Goal: Task Accomplishment & Management: Manage account settings

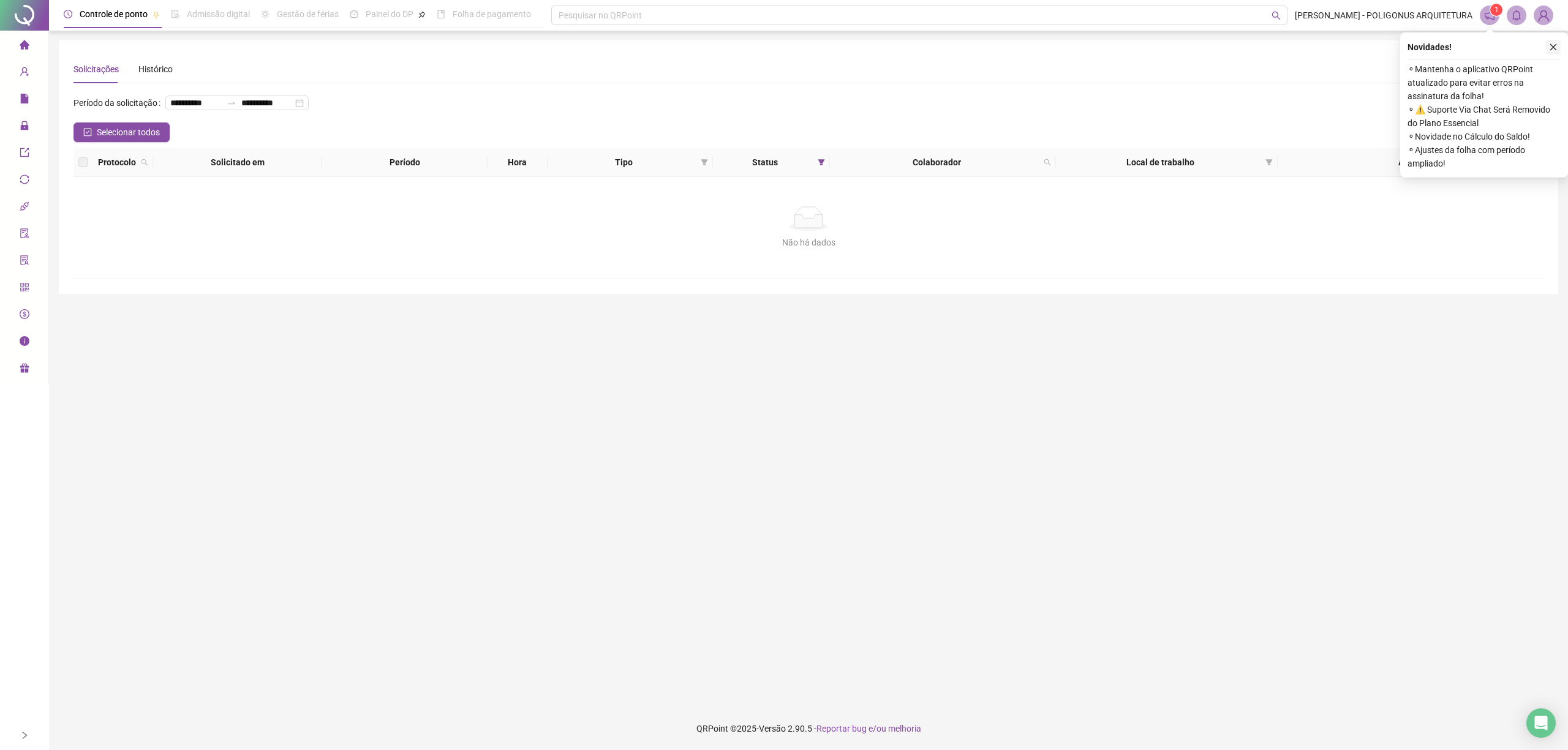
click at [1554, 45] on icon "close" at bounding box center [1553, 47] width 9 height 9
click at [1559, 49] on button "button" at bounding box center [1553, 47] width 14 height 14
click at [1554, 47] on icon "close" at bounding box center [1553, 47] width 9 height 9
click at [1558, 47] on button "button" at bounding box center [1553, 47] width 14 height 14
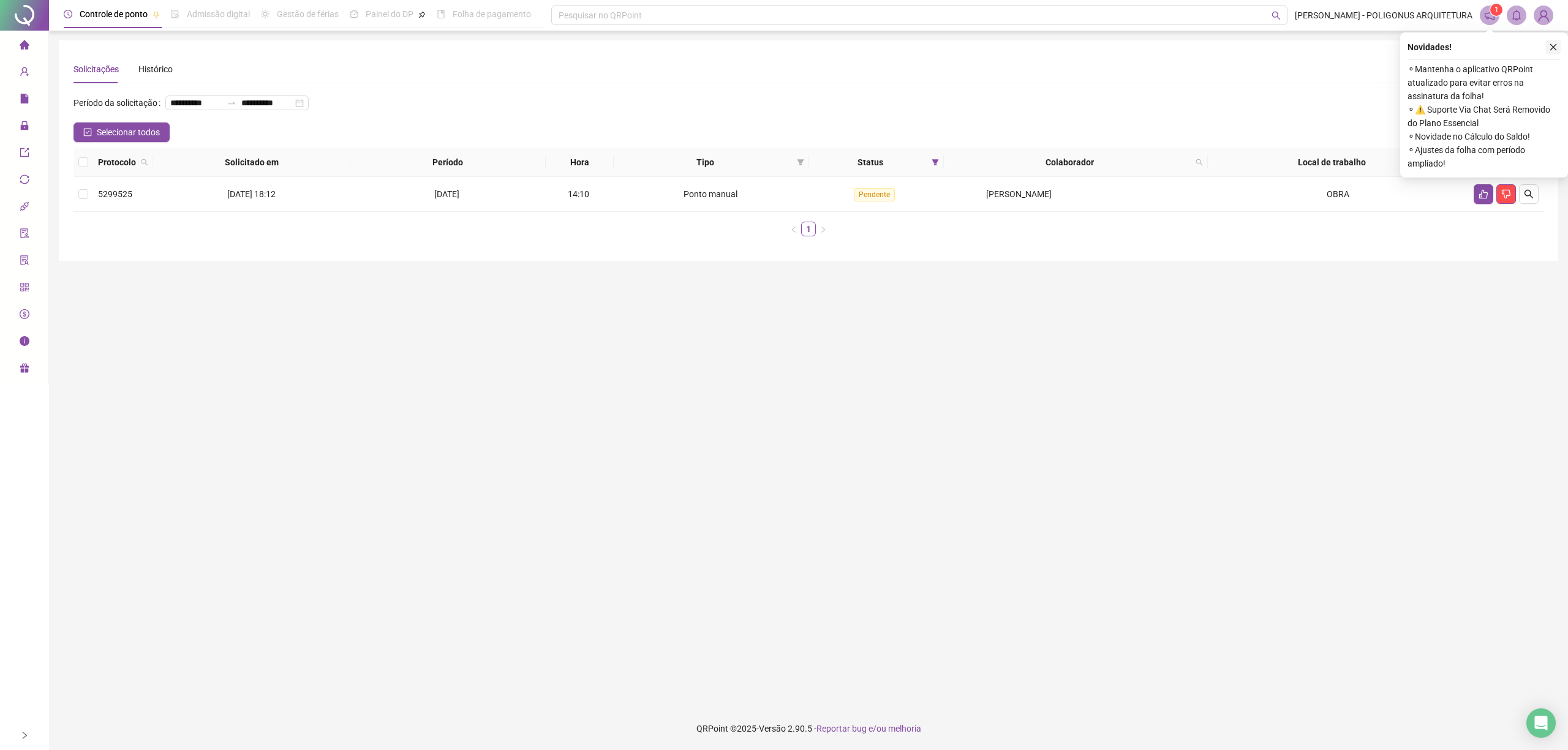
click at [1559, 49] on button "button" at bounding box center [1553, 47] width 14 height 14
click at [1478, 200] on button "button" at bounding box center [1483, 194] width 20 height 20
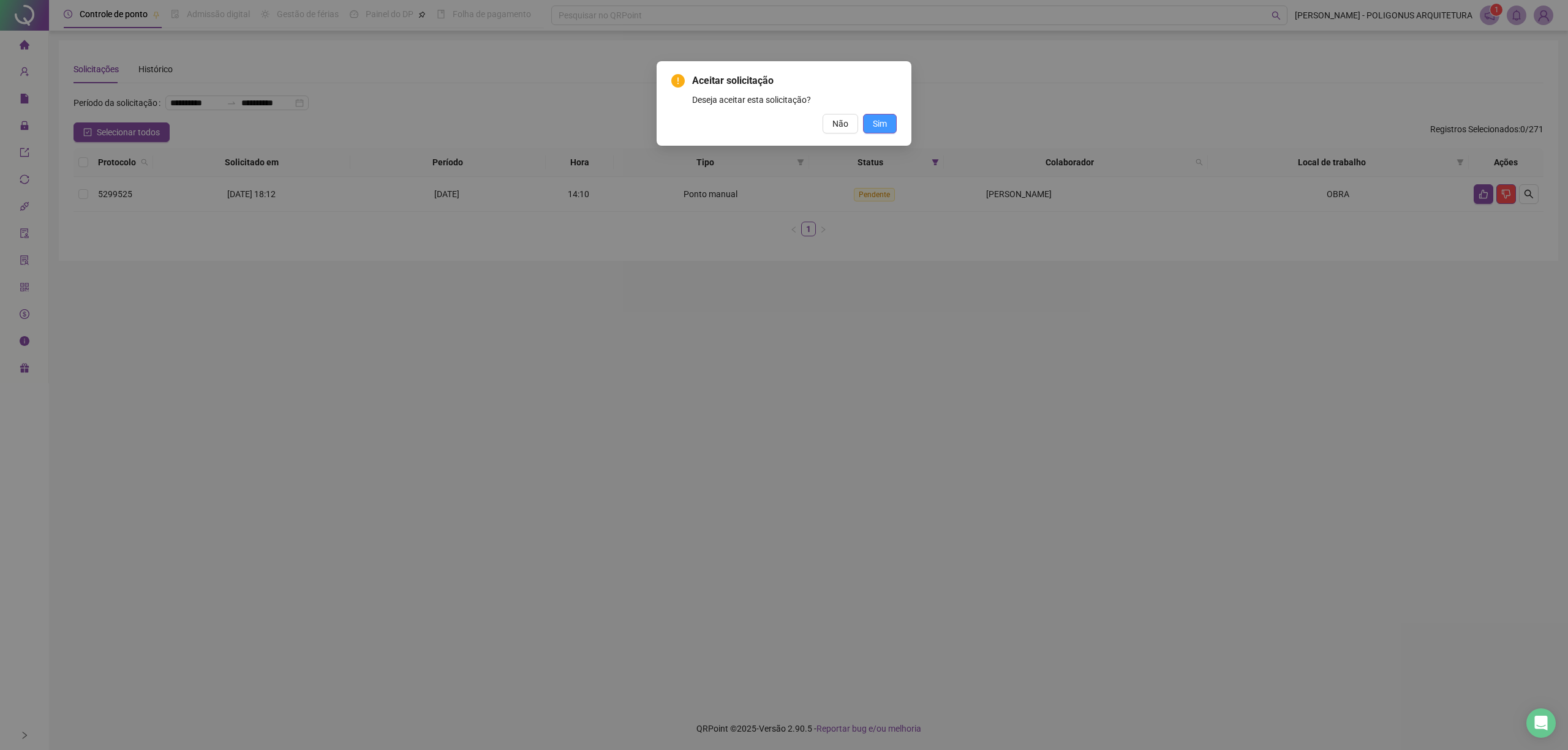
click at [877, 123] on span "Sim" at bounding box center [879, 123] width 14 height 14
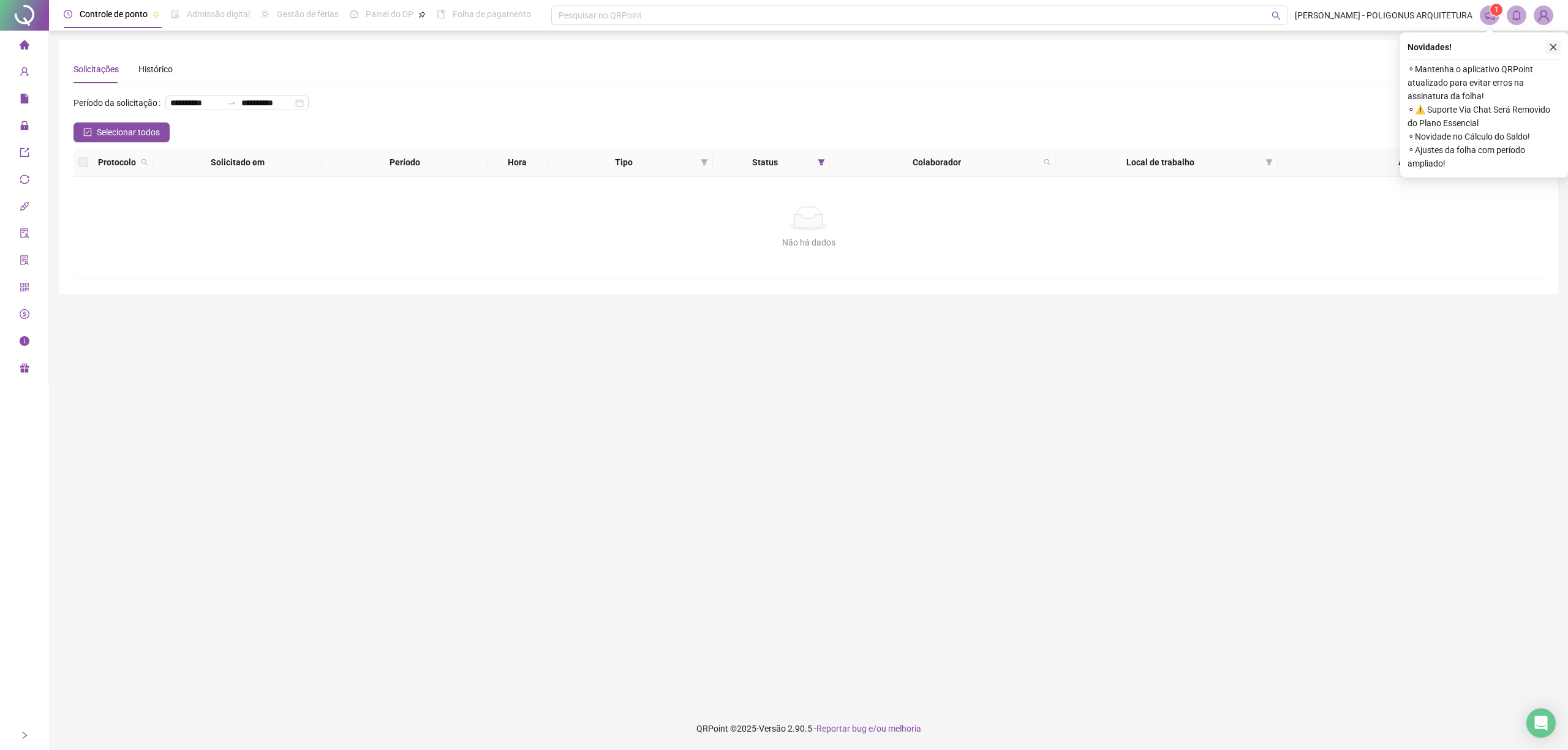
click at [1556, 44] on icon "close" at bounding box center [1553, 47] width 9 height 9
